Goal: Task Accomplishment & Management: Use online tool/utility

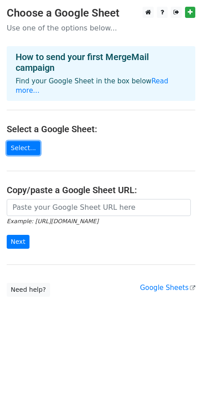
click at [23, 141] on link "Select..." at bounding box center [24, 148] width 34 height 14
click at [27, 141] on link "Select..." at bounding box center [24, 148] width 34 height 14
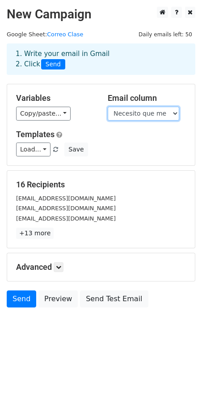
drag, startPoint x: 148, startPoint y: 112, endPoint x: 156, endPoint y: 112, distance: 8.1
click at [156, 112] on select "Necesito que me pongais vuestros correos de educarex." at bounding box center [144, 114] width 72 height 14
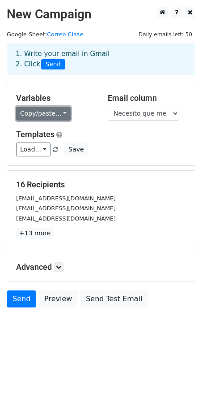
click at [59, 118] on link "Copy/paste..." at bounding box center [43, 114] width 55 height 14
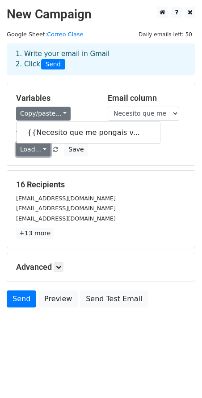
click at [28, 151] on link "Load..." at bounding box center [33, 149] width 34 height 14
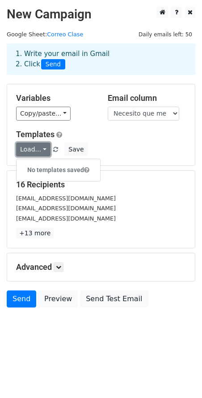
click at [32, 149] on link "Load..." at bounding box center [33, 149] width 34 height 14
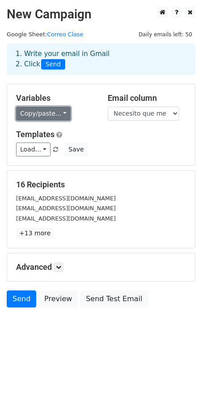
click at [35, 116] on link "Copy/paste..." at bounding box center [43, 114] width 55 height 14
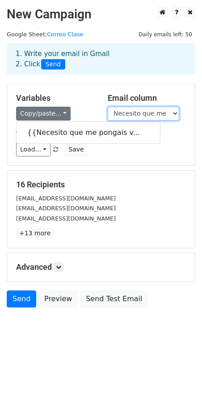
click at [140, 113] on select "Necesito que me pongais vuestros correos de educarex." at bounding box center [144, 114] width 72 height 14
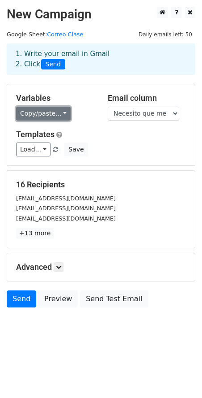
click at [47, 119] on link "Copy/paste..." at bounding box center [43, 114] width 55 height 14
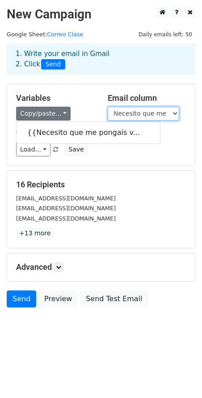
click at [116, 109] on select "Necesito que me pongais vuestros correos de educarex." at bounding box center [144, 114] width 72 height 14
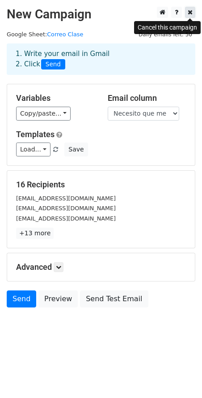
click at [189, 15] on icon at bounding box center [190, 12] width 5 height 6
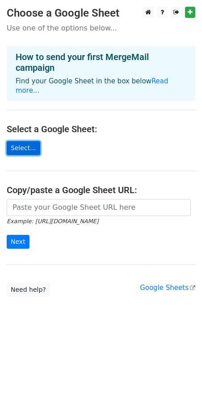
click at [21, 141] on link "Select..." at bounding box center [24, 148] width 34 height 14
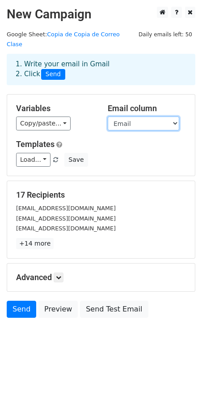
click at [174, 117] on select "Email Nombre Población Cita Fecha Empresa Puesto Sueldo" at bounding box center [144, 123] width 72 height 14
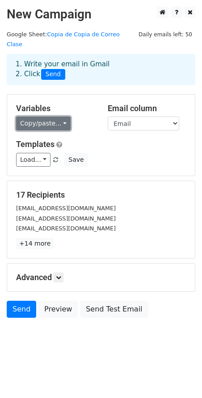
click at [41, 116] on link "Copy/paste..." at bounding box center [43, 123] width 55 height 14
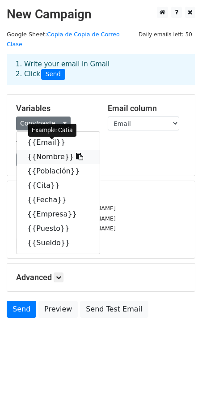
click at [43, 150] on link "{{Nombre}}" at bounding box center [58, 157] width 83 height 14
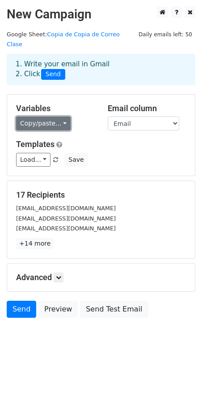
click at [31, 117] on link "Copy/paste..." at bounding box center [43, 123] width 55 height 14
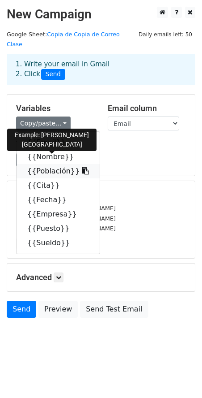
click at [45, 164] on link "{{Población}}" at bounding box center [58, 171] width 83 height 14
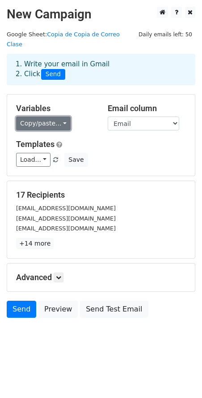
click at [58, 116] on link "Copy/paste..." at bounding box center [43, 123] width 55 height 14
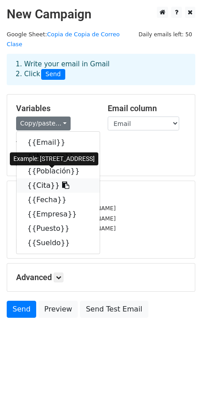
click at [43, 178] on link "{{Cita}}" at bounding box center [58, 185] width 83 height 14
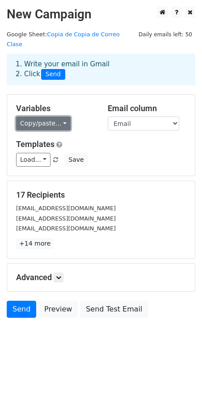
click at [50, 116] on link "Copy/paste..." at bounding box center [43, 123] width 55 height 14
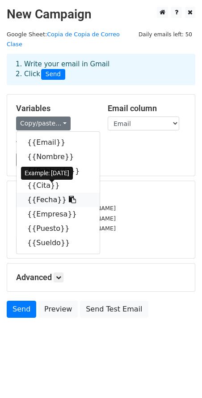
click at [45, 193] on link "{{Fecha}}" at bounding box center [58, 200] width 83 height 14
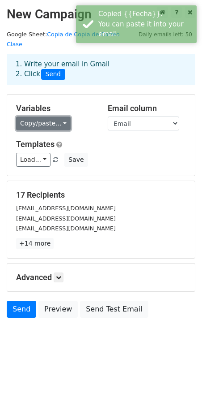
click at [44, 116] on link "Copy/paste..." at bounding box center [43, 123] width 55 height 14
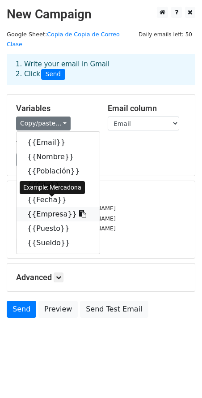
click at [47, 207] on link "{{Empresa}}" at bounding box center [58, 214] width 83 height 14
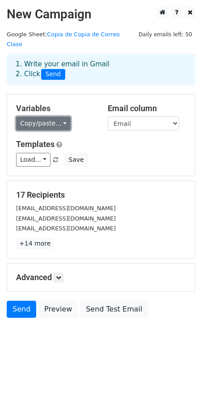
click at [33, 116] on link "Copy/paste..." at bounding box center [43, 123] width 55 height 14
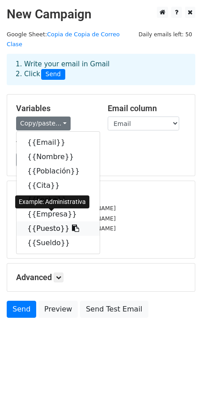
click at [47, 221] on link "{{Puesto}}" at bounding box center [58, 228] width 83 height 14
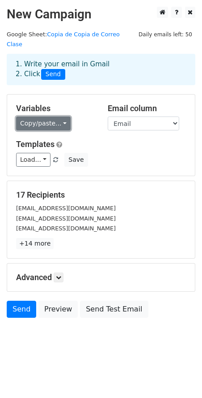
click at [54, 116] on link "Copy/paste..." at bounding box center [43, 123] width 55 height 14
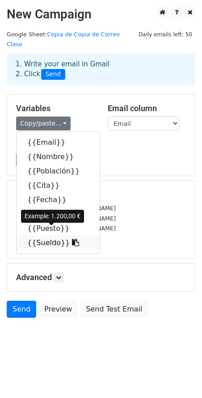
click at [47, 236] on link "{{Sueldo}}" at bounding box center [58, 243] width 83 height 14
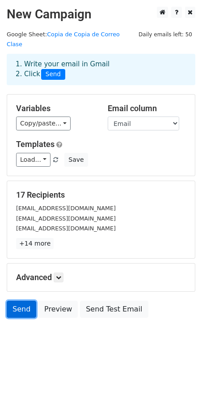
click at [20, 300] on link "Send" at bounding box center [22, 308] width 30 height 17
